Goal: Task Accomplishment & Management: Use online tool/utility

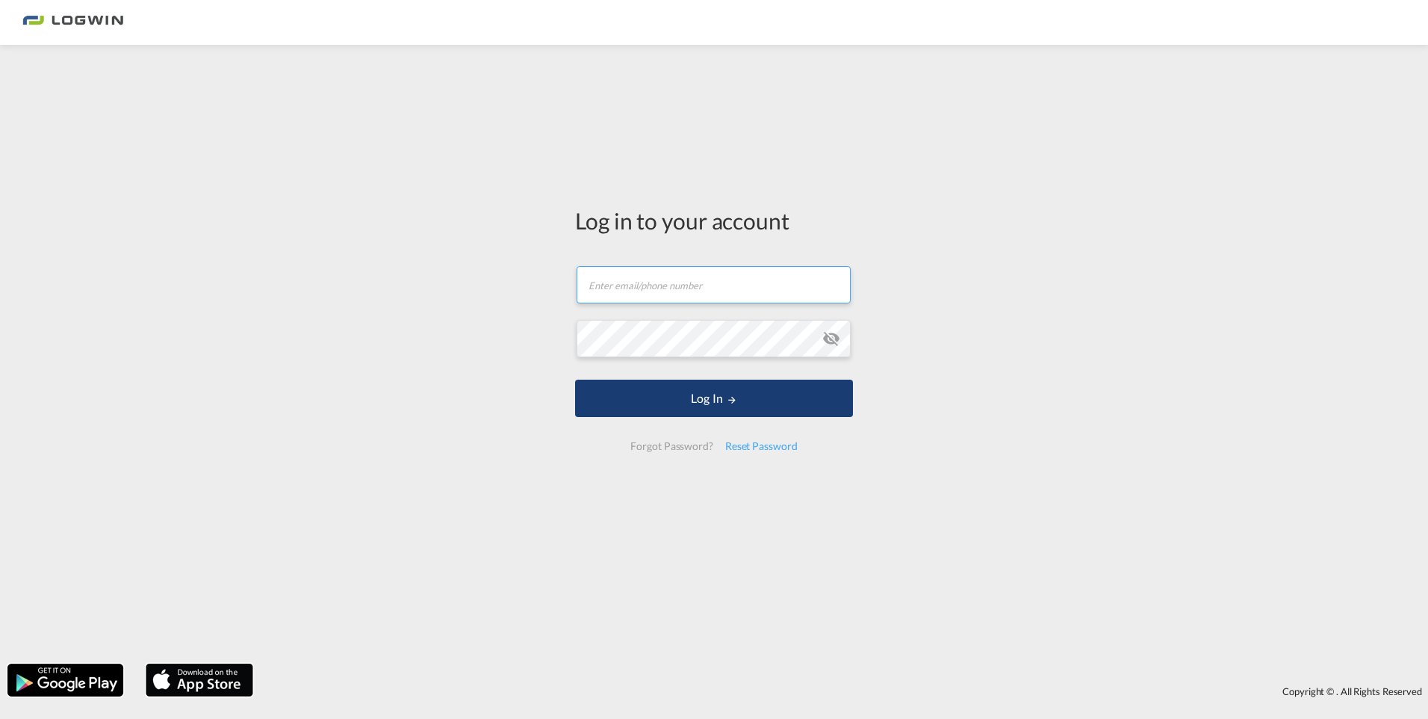
type input "[PERSON_NAME][EMAIL_ADDRESS][DOMAIN_NAME]"
click at [711, 381] on button "Log In" at bounding box center [714, 398] width 278 height 37
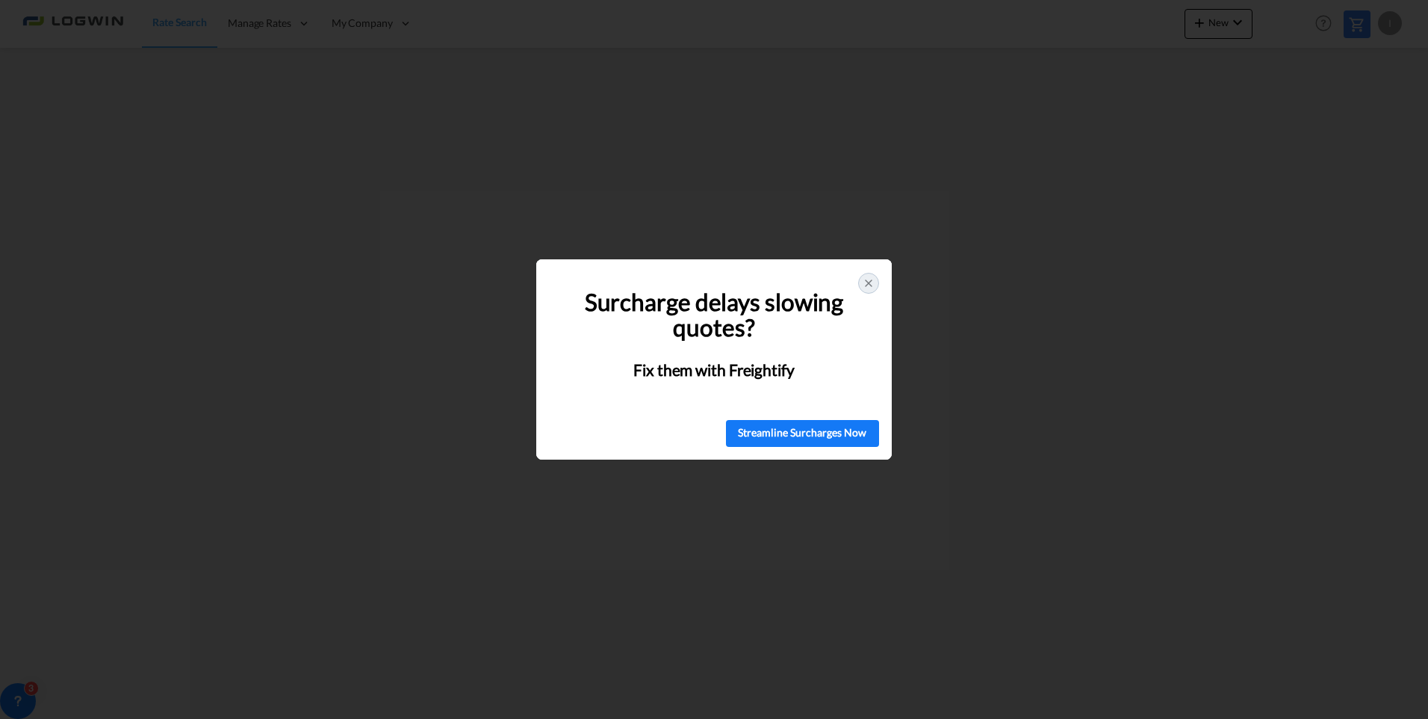
click at [871, 284] on icon at bounding box center [869, 283] width 12 height 12
